Goal: Task Accomplishment & Management: Use online tool/utility

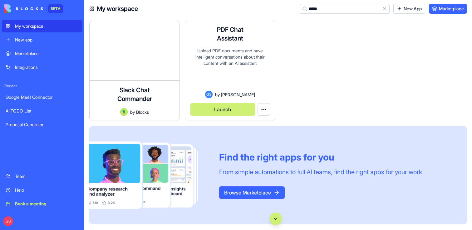
type input "****"
click at [226, 109] on button "Launch" at bounding box center [222, 109] width 65 height 12
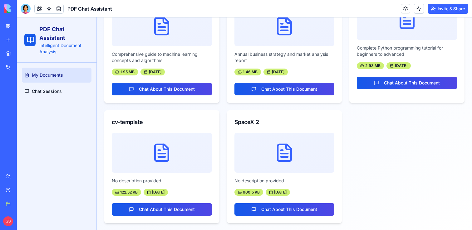
scroll to position [95, 0]
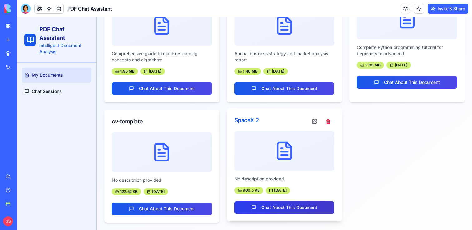
click at [269, 211] on link "Chat About This Document" at bounding box center [284, 207] width 100 height 12
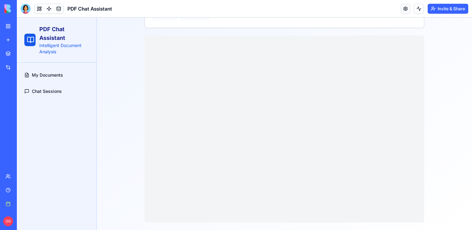
scroll to position [62, 0]
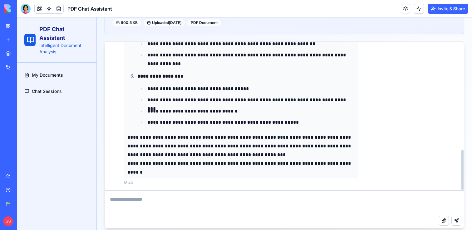
scroll to position [110, 0]
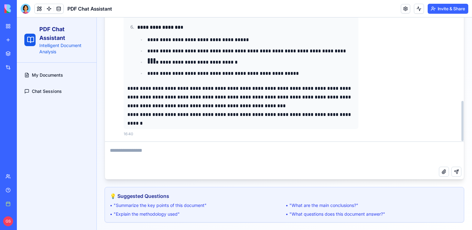
click at [233, 158] on textarea at bounding box center [284, 154] width 359 height 25
type textarea "**********"
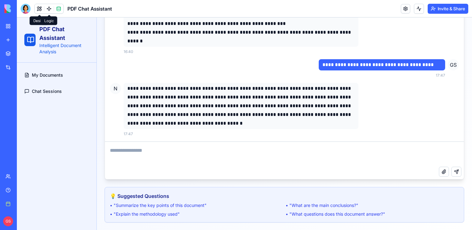
click at [50, 9] on link at bounding box center [48, 8] width 9 height 9
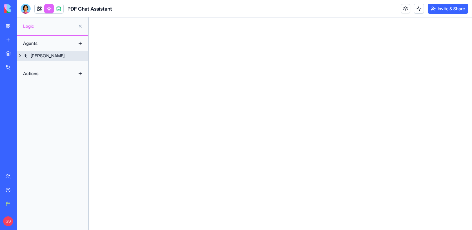
click at [62, 54] on link "[PERSON_NAME]" at bounding box center [52, 56] width 71 height 10
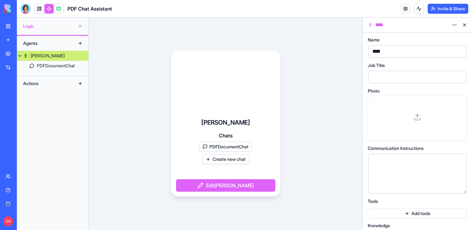
click at [212, 95] on div at bounding box center [225, 82] width 109 height 62
click at [23, 26] on div "My workspace" at bounding box center [19, 26] width 8 height 6
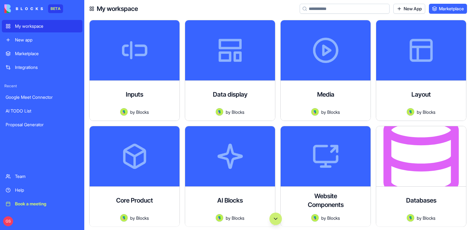
click at [273, 222] on button "Scroll to bottom" at bounding box center [275, 219] width 12 height 12
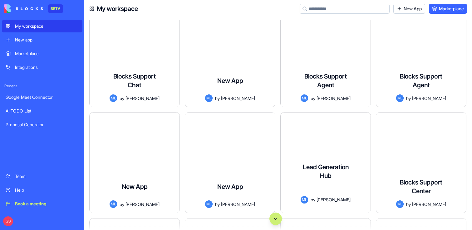
scroll to position [44841, 0]
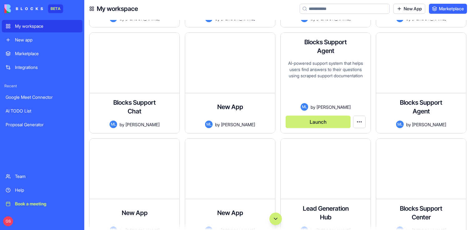
click at [314, 120] on button "Launch" at bounding box center [317, 122] width 65 height 12
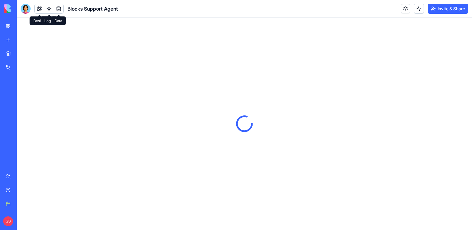
click at [55, 6] on link at bounding box center [58, 8] width 9 height 9
click at [47, 7] on link at bounding box center [48, 8] width 9 height 9
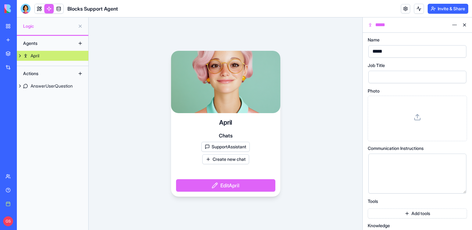
click at [46, 56] on link "April" at bounding box center [52, 56] width 71 height 10
click at [216, 148] on button "SupportAssistant" at bounding box center [225, 147] width 48 height 10
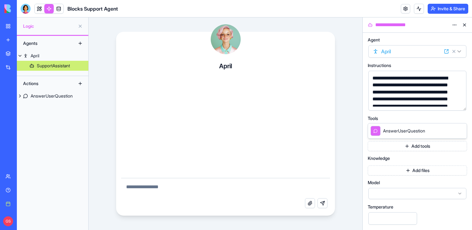
click at [191, 192] on textarea at bounding box center [225, 188] width 209 height 20
type textarea "*"
type textarea "**********"
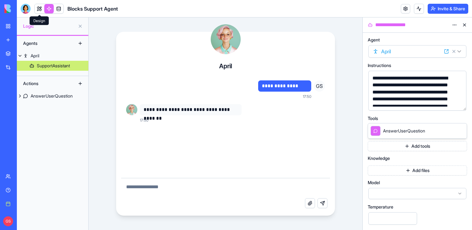
click at [36, 8] on link at bounding box center [39, 8] width 9 height 9
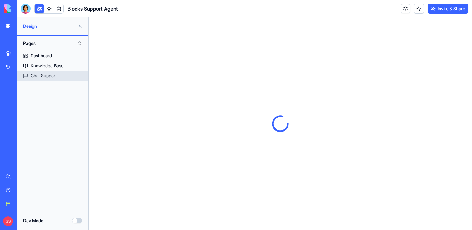
click at [49, 74] on div "Chat Support" at bounding box center [44, 76] width 26 height 6
